Goal: Book appointment/travel/reservation

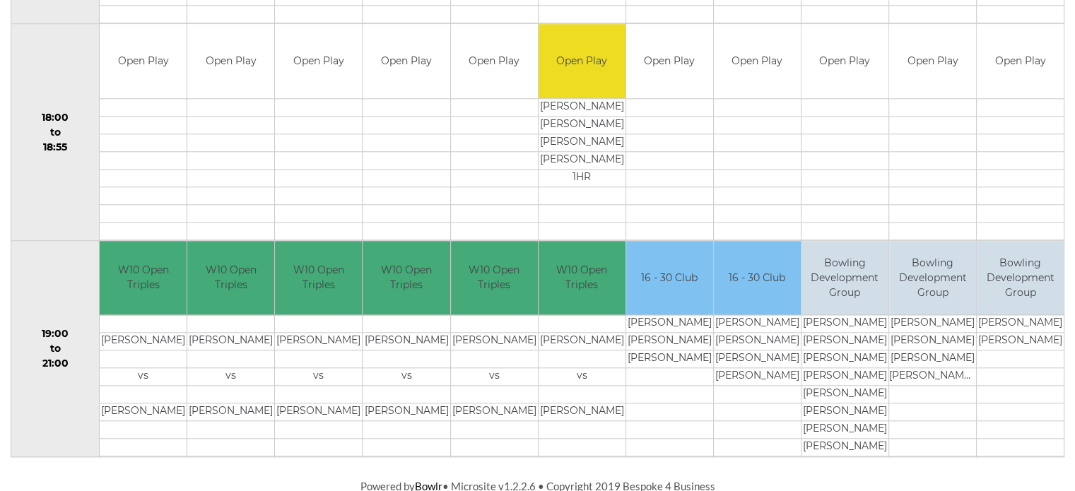
scroll to position [1386, 0]
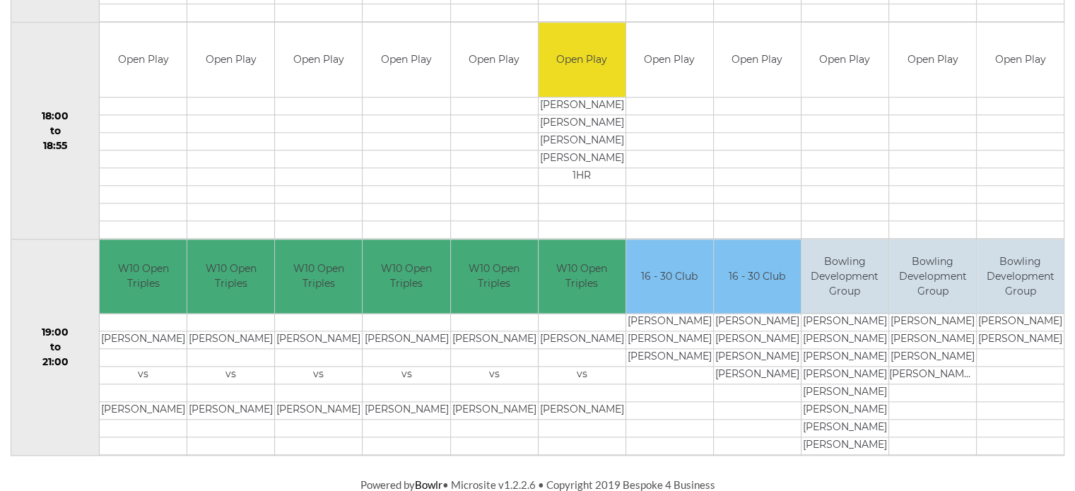
drag, startPoint x: 733, startPoint y: 320, endPoint x: 775, endPoint y: 339, distance: 46.2
click at [775, 339] on tbody "16 - 30 Club Smaranda RAMPELT Daria RAMPELT Matthew YARNOLD" at bounding box center [757, 348] width 87 height 216
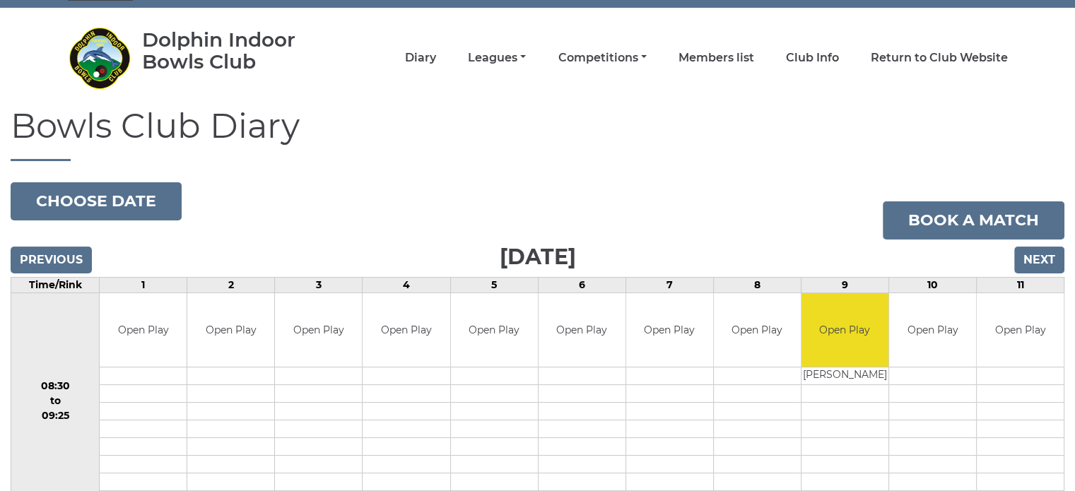
scroll to position [0, 0]
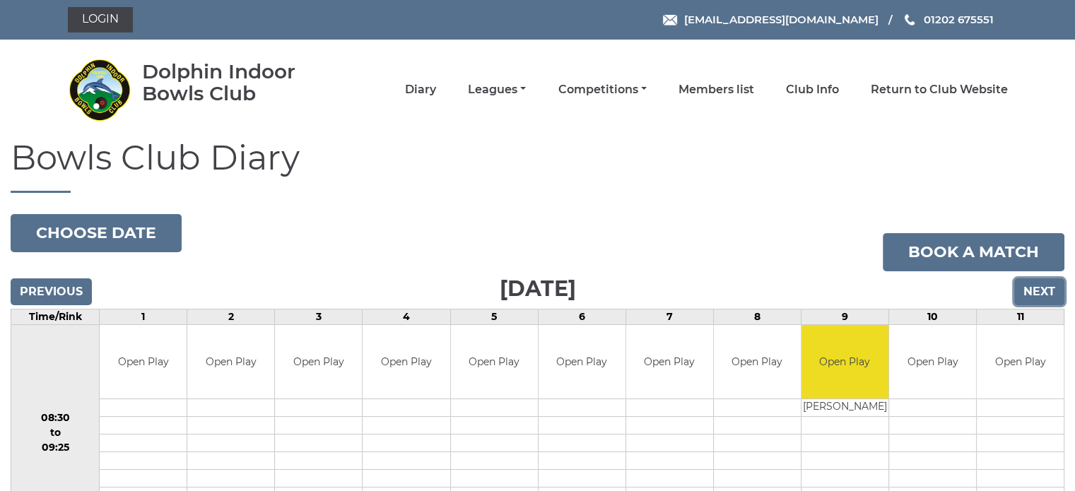
click at [1029, 285] on input "Next" at bounding box center [1040, 292] width 50 height 27
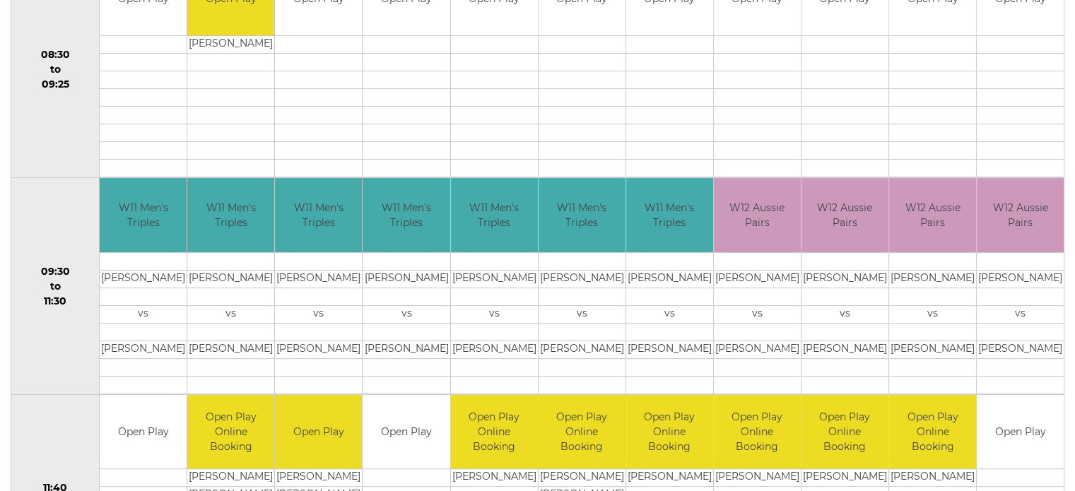
scroll to position [42, 0]
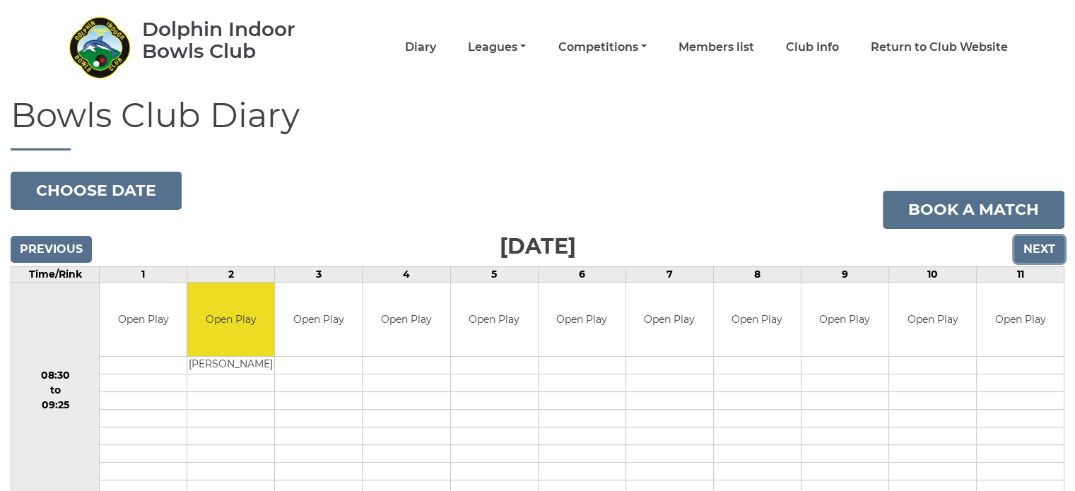
click at [1045, 245] on input "Next" at bounding box center [1040, 249] width 50 height 27
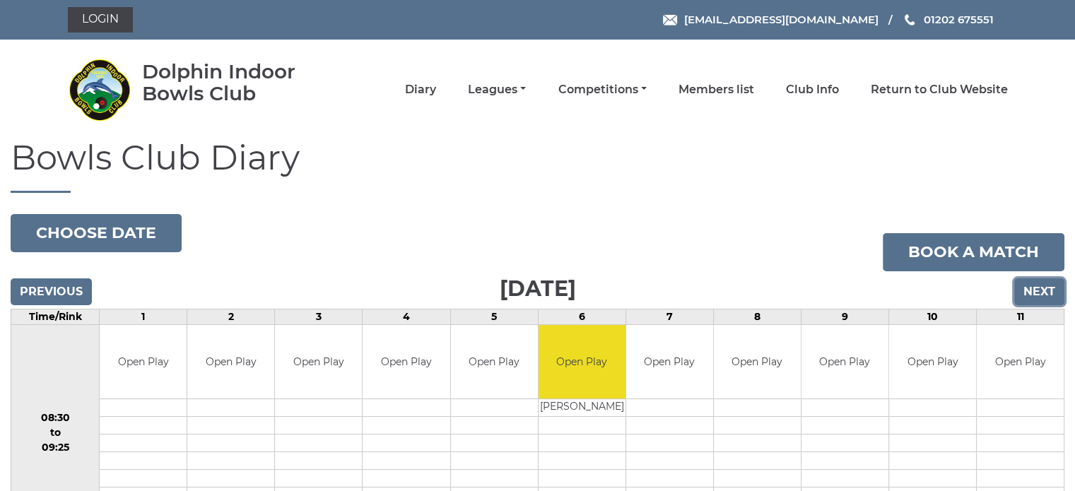
click at [1031, 283] on input "Next" at bounding box center [1040, 292] width 50 height 27
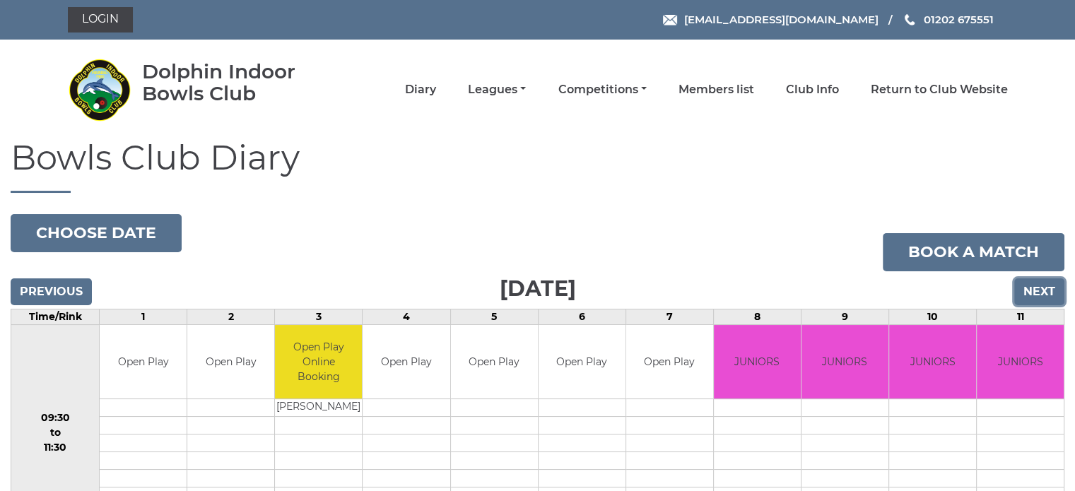
click at [1031, 283] on input "Next" at bounding box center [1040, 292] width 50 height 27
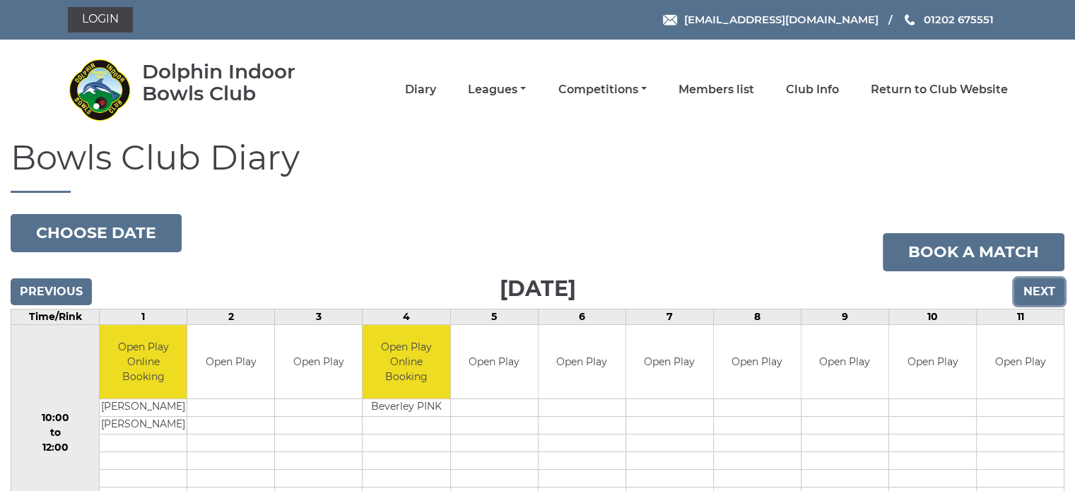
click at [1028, 285] on input "Next" at bounding box center [1040, 292] width 50 height 27
